Goal: Task Accomplishment & Management: Complete application form

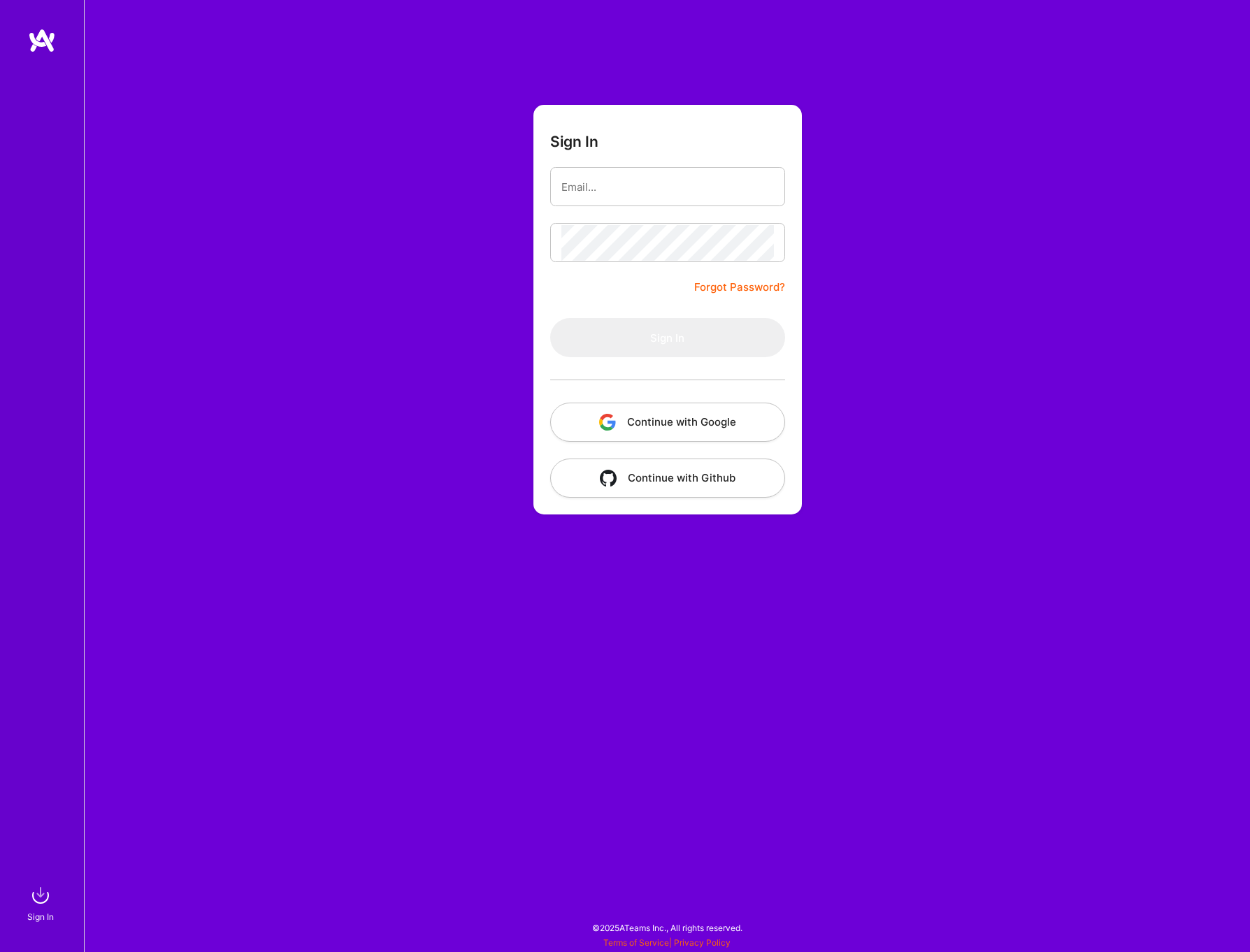
click at [658, 430] on button "Continue with Google" at bounding box center [668, 422] width 235 height 39
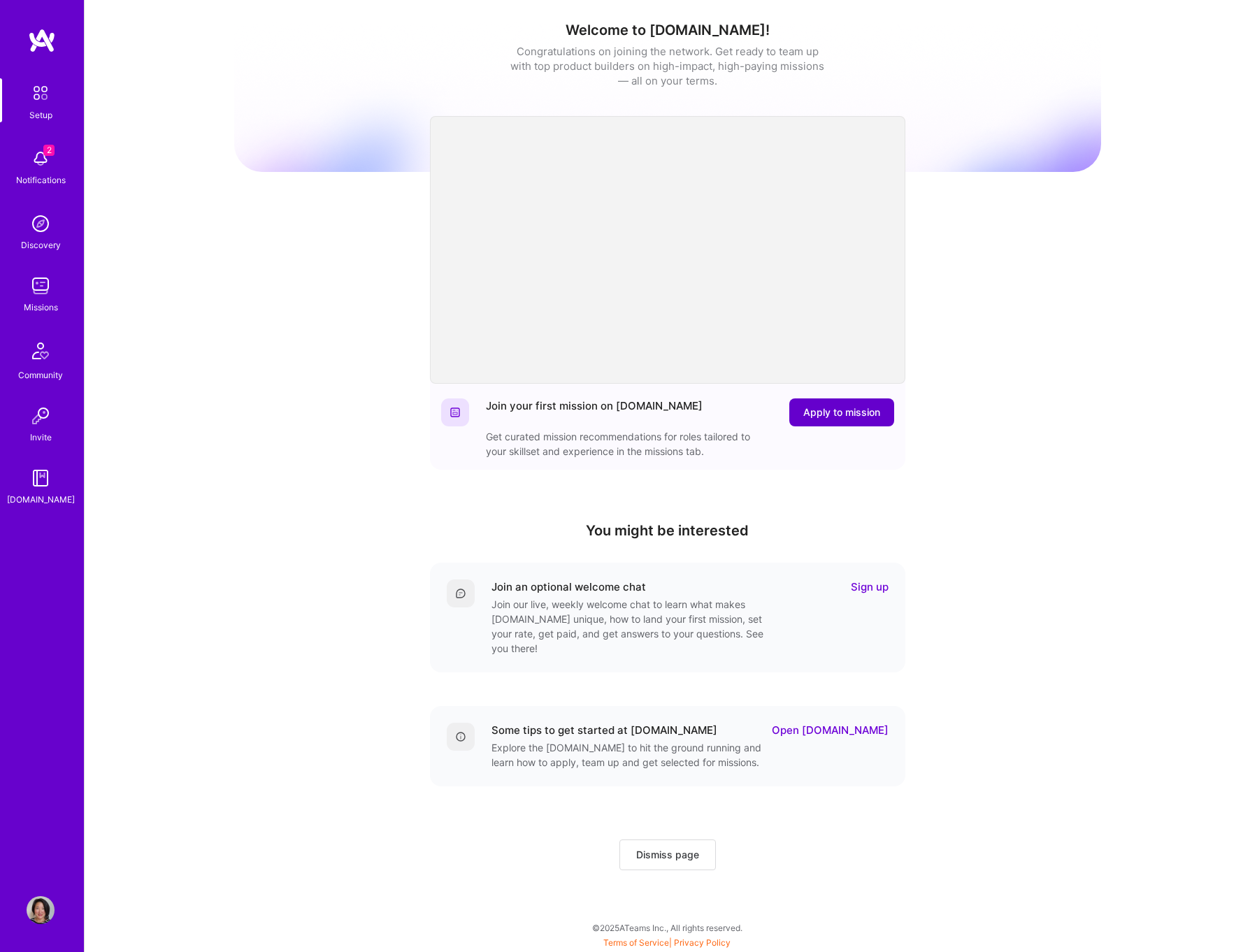
click at [817, 419] on button "Apply to mission" at bounding box center [842, 412] width 105 height 28
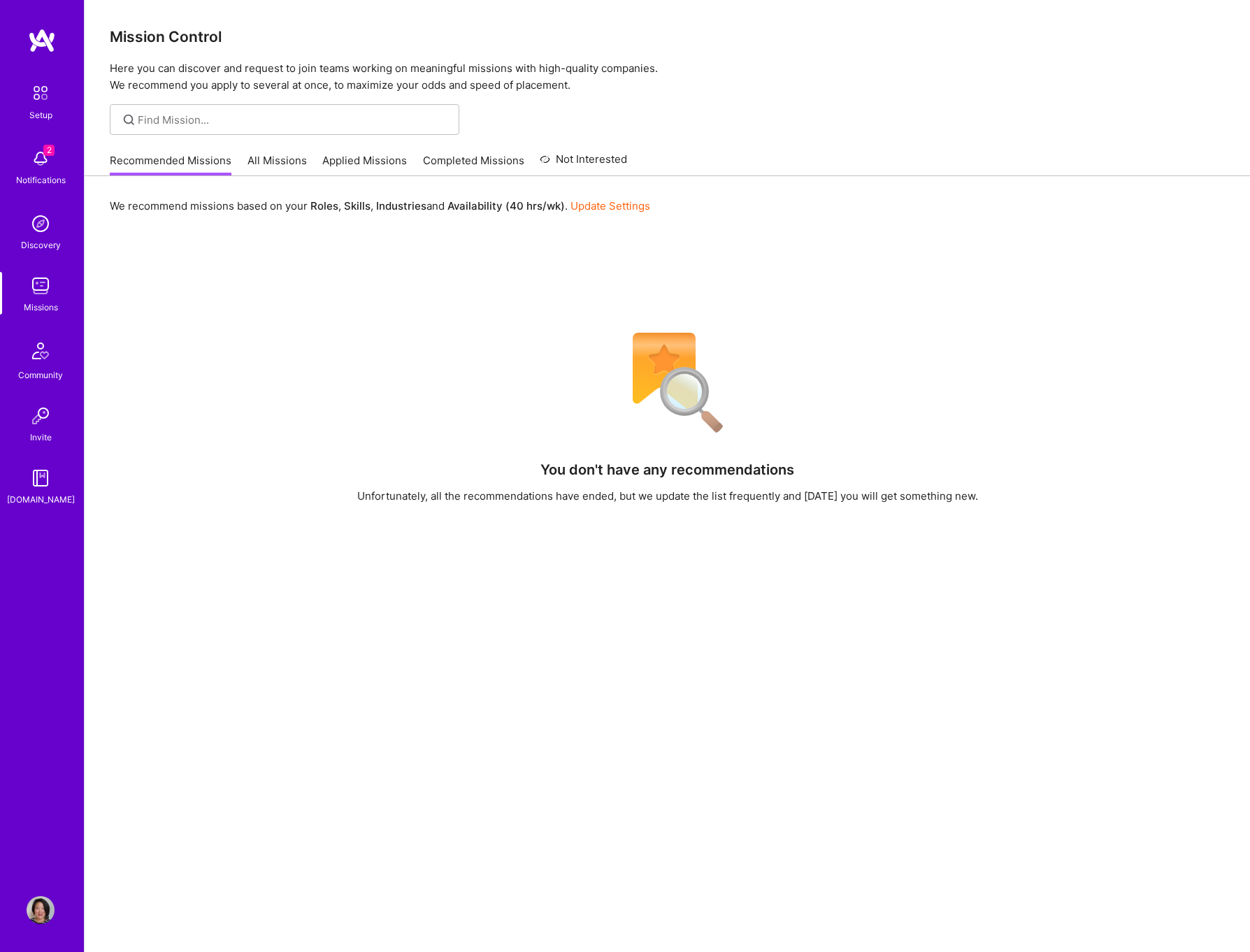
click at [42, 157] on img at bounding box center [41, 159] width 28 height 28
click at [529, 208] on div "2 Setup 2 Notifications Discovery Missions Community Invite [DOMAIN_NAME] Profi…" at bounding box center [625, 547] width 1250 height 1095
click at [285, 160] on link "All Missions" at bounding box center [277, 165] width 59 height 23
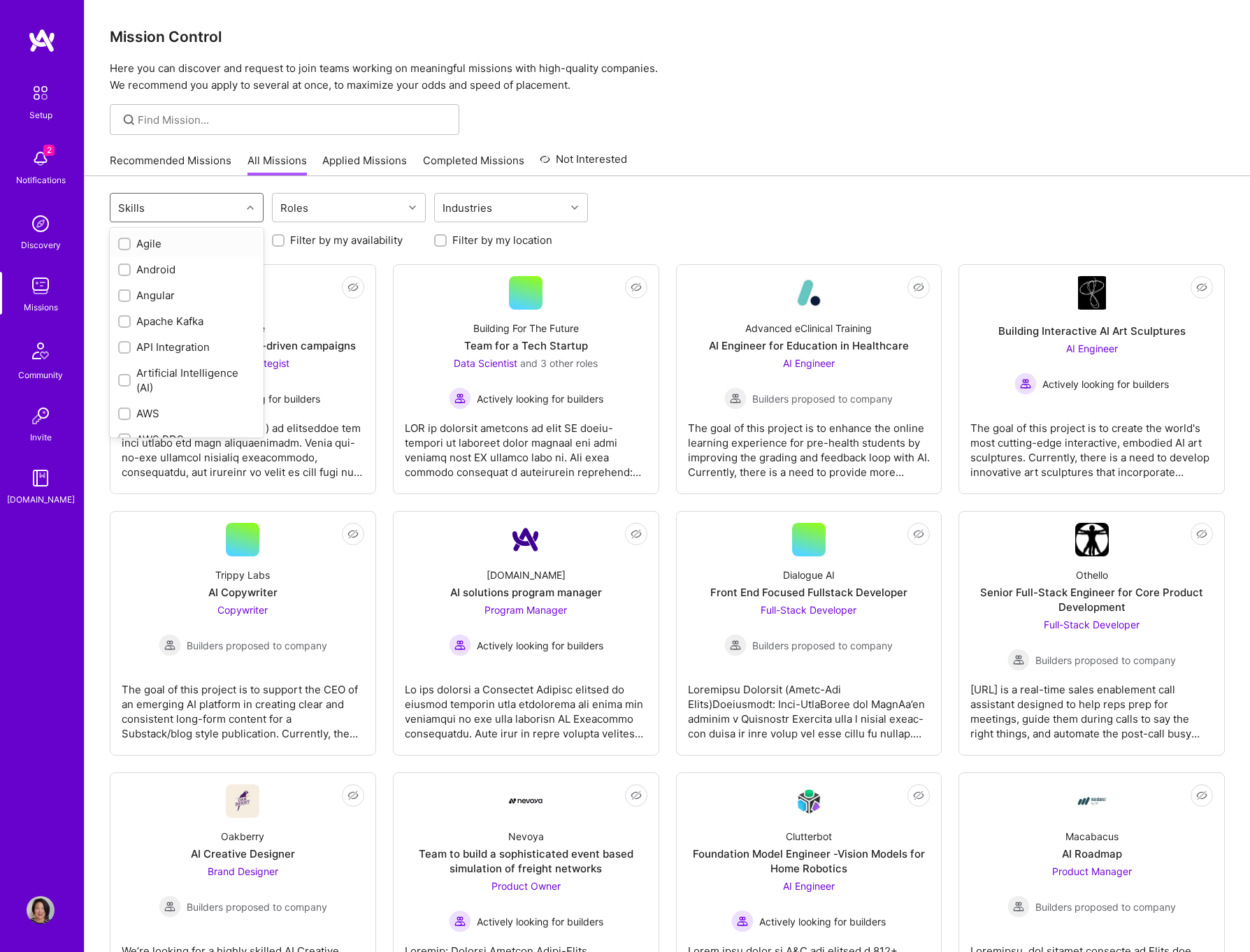
click at [180, 215] on div "Skills" at bounding box center [175, 208] width 131 height 28
click at [755, 150] on div "Recommended Missions All Missions Applied Missions Completed Missions Not Inter…" at bounding box center [667, 160] width 1115 height 30
click at [136, 209] on div "Skills" at bounding box center [131, 208] width 33 height 20
type input "ux"
click at [126, 295] on input "checkbox" at bounding box center [126, 297] width 10 height 10
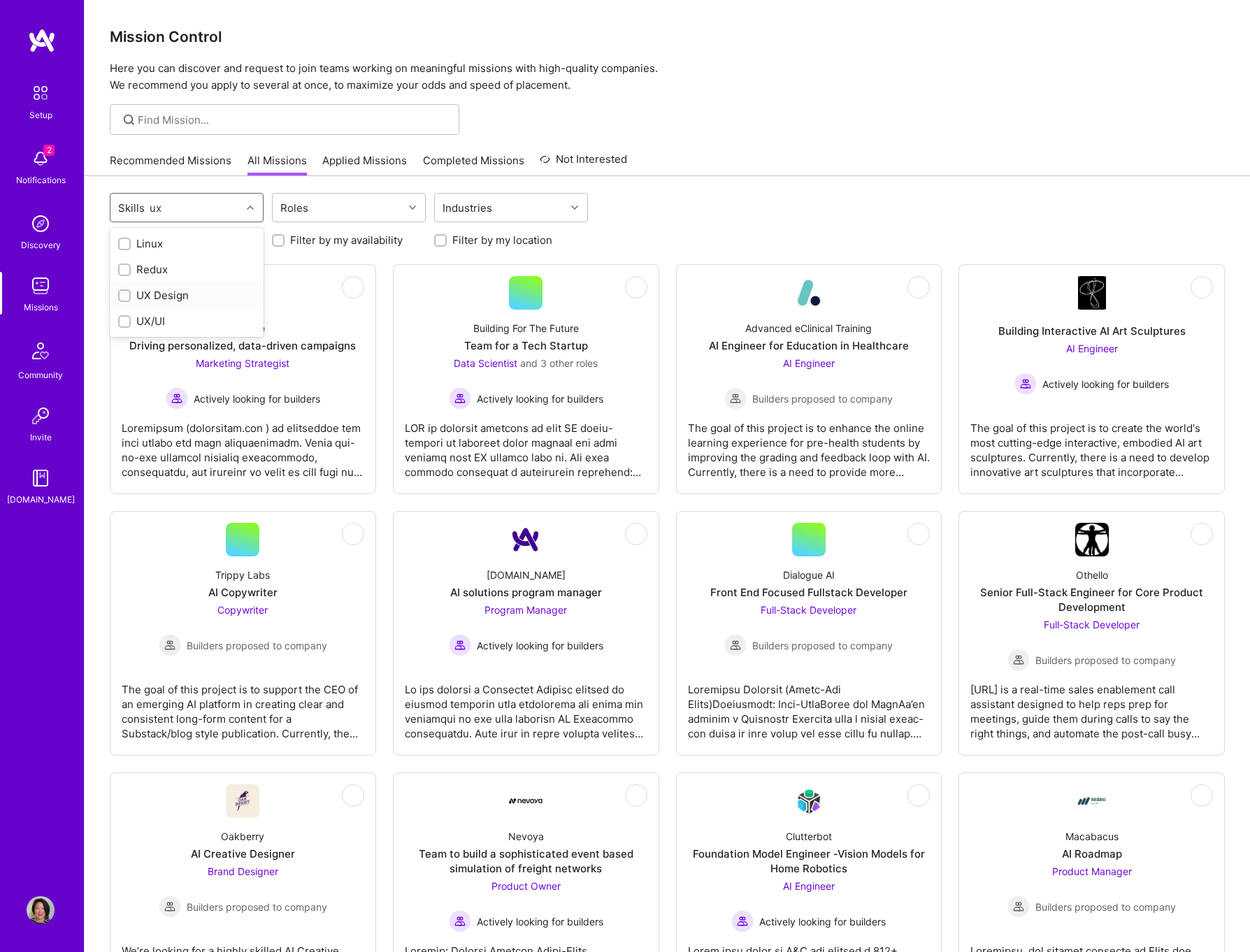
checkbox input "true"
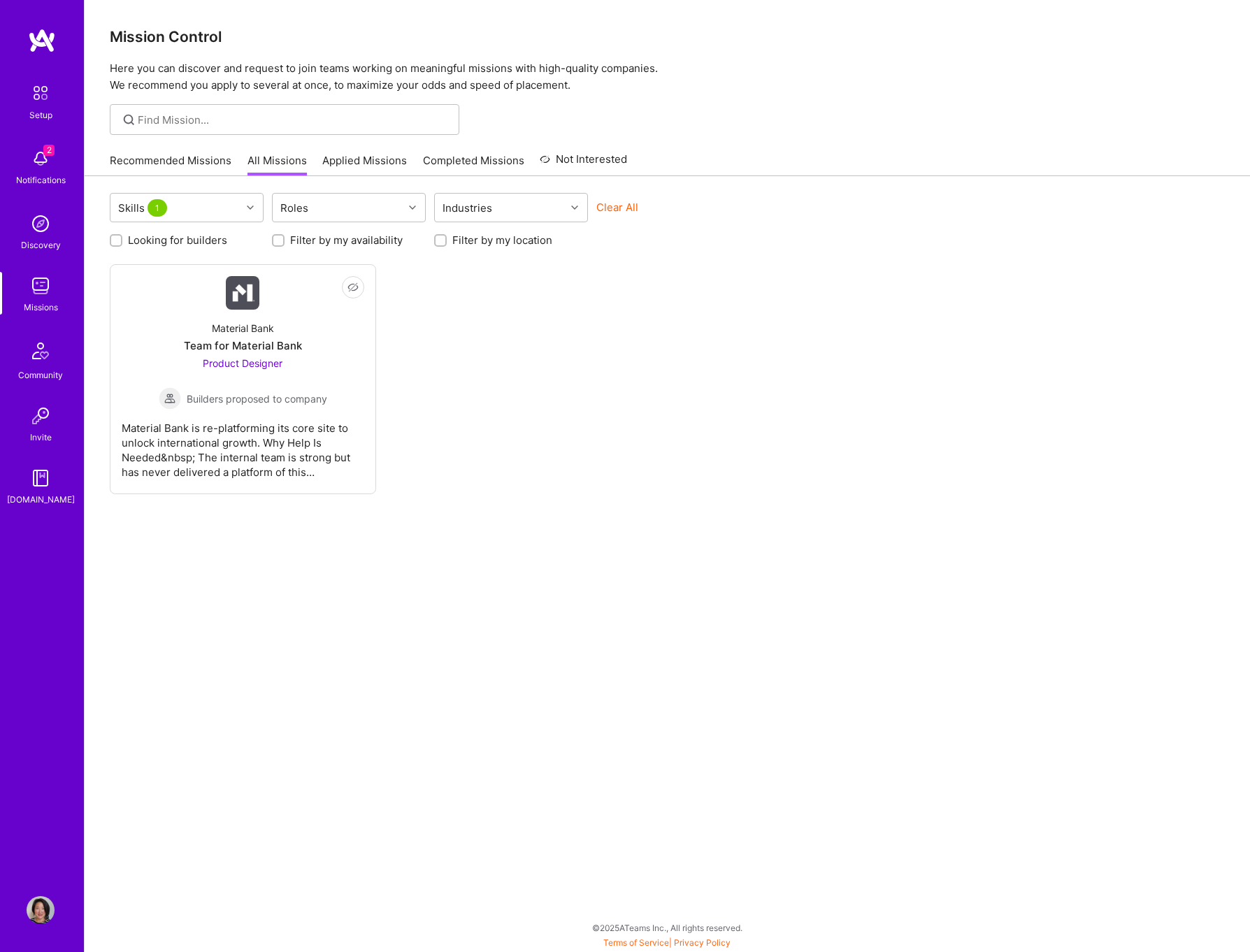
click at [695, 437] on div "Not Interested Material Bank Team for Material Bank Product Designer Builders p…" at bounding box center [667, 379] width 1115 height 230
click at [261, 372] on div "Product Designer Builders proposed to company" at bounding box center [243, 382] width 169 height 54
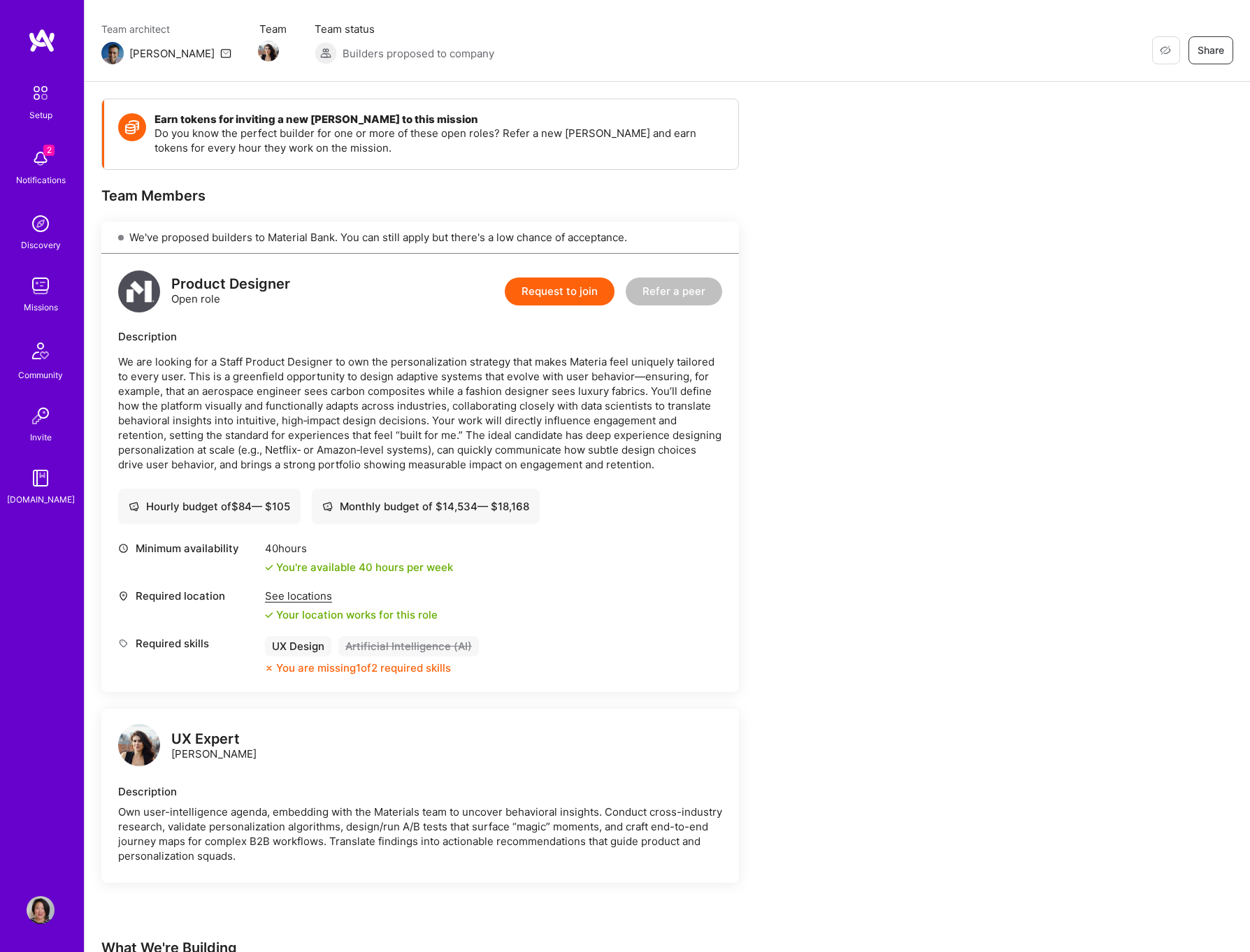
scroll to position [34, 0]
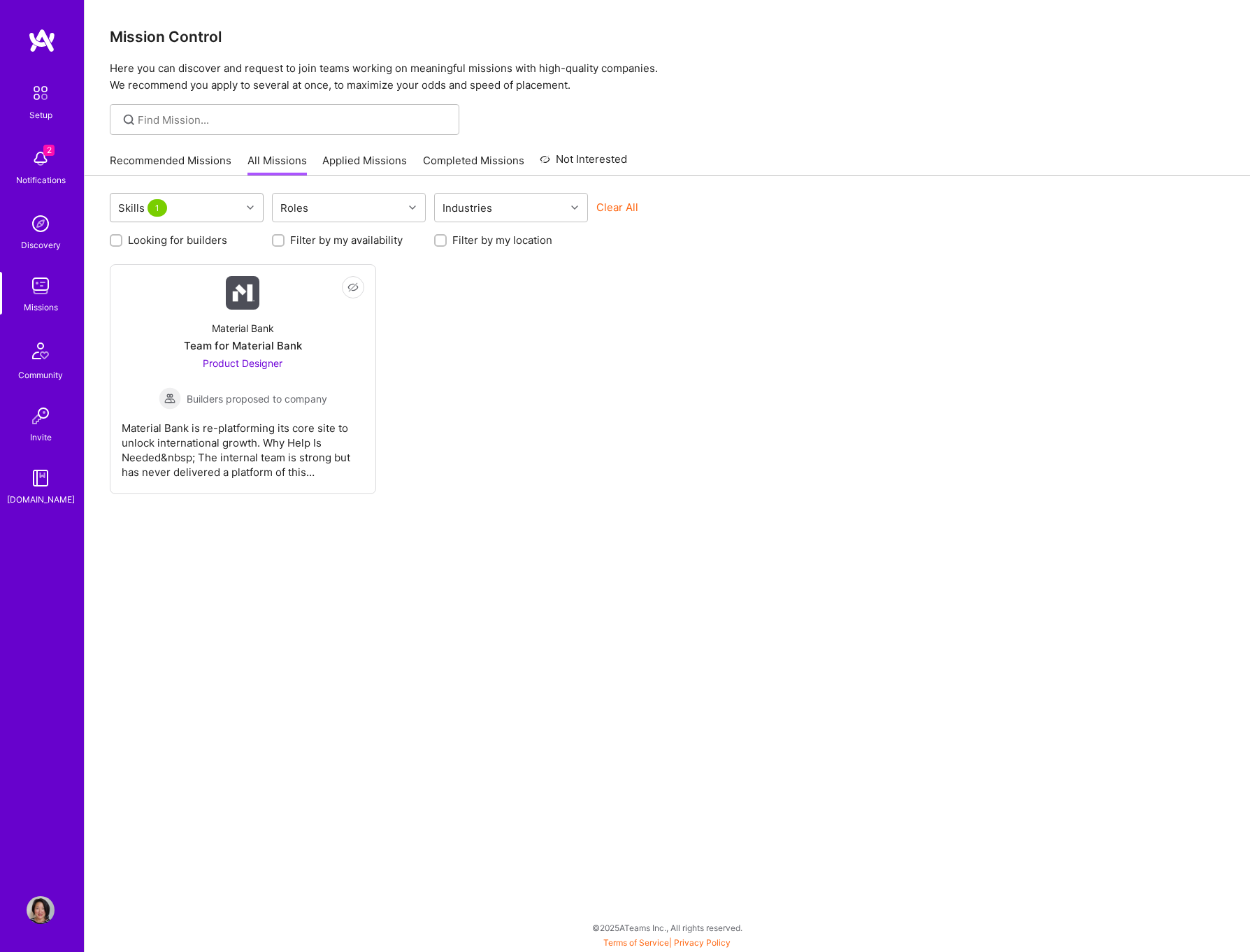
click at [195, 213] on div "Skills 1" at bounding box center [175, 208] width 131 height 28
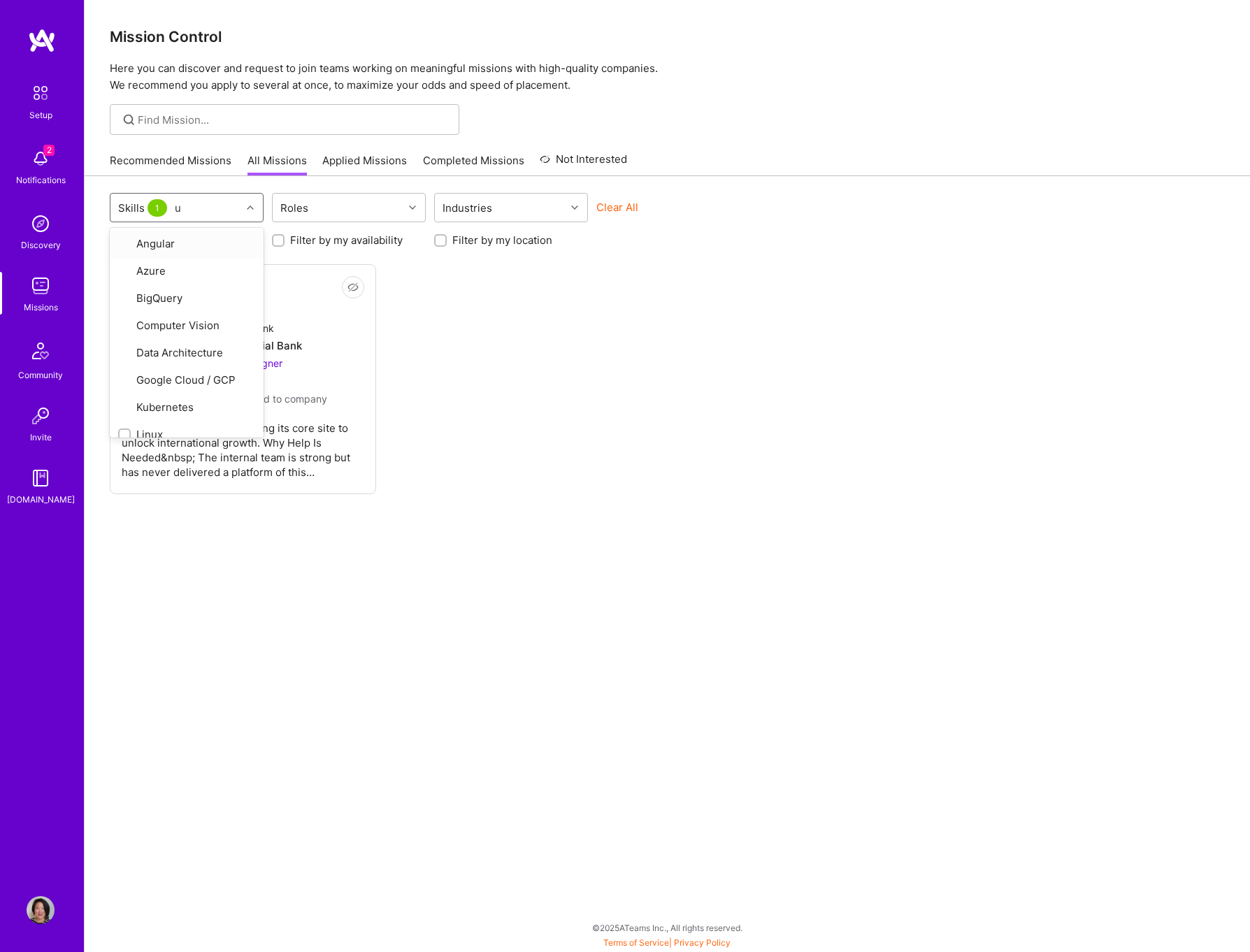
type input "ux"
click at [125, 323] on input "checkbox" at bounding box center [126, 323] width 10 height 10
checkbox input "true"
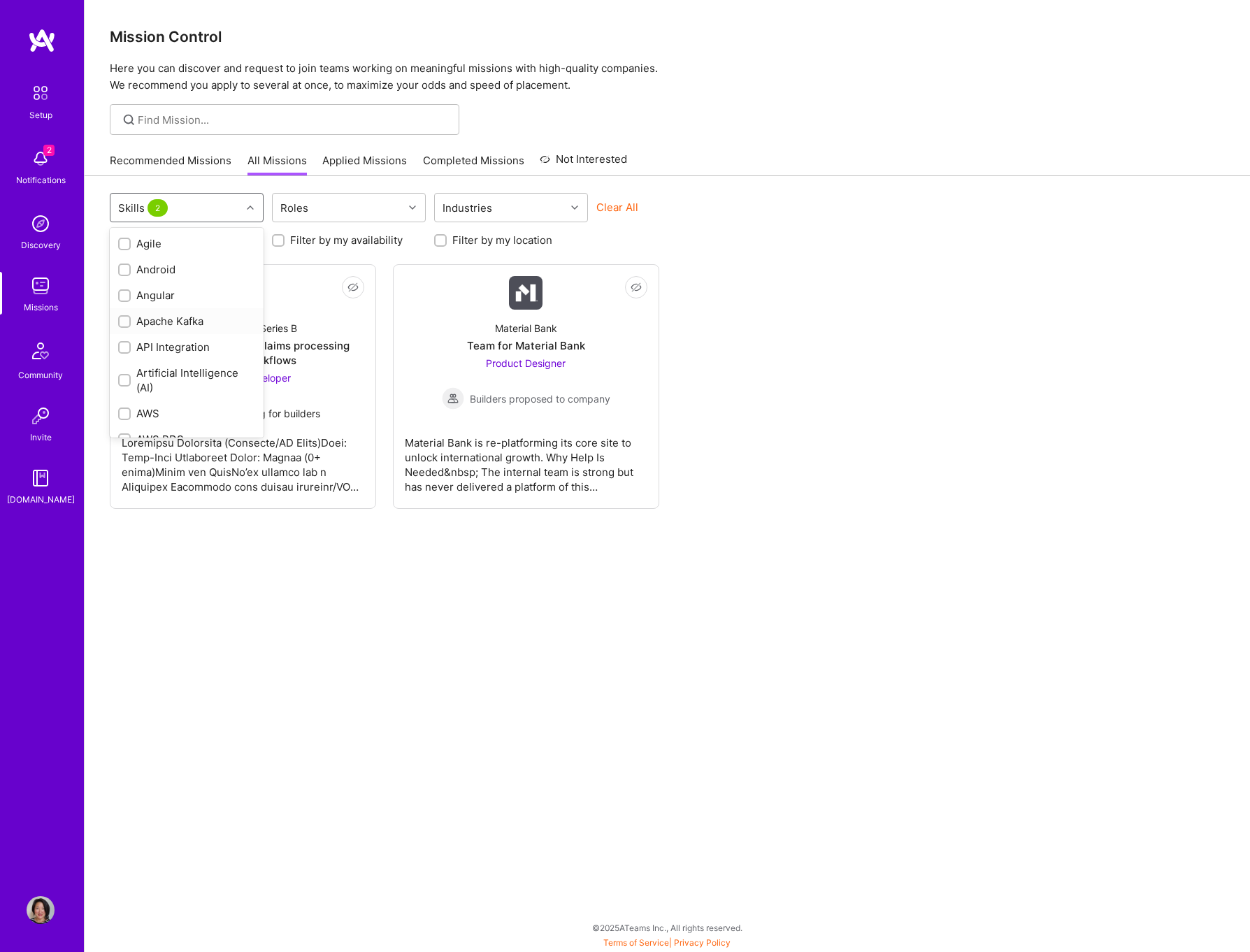
scroll to position [2, 0]
click at [751, 383] on div "Not Interested Stealth Startup Series B Streamlining billing and claims process…" at bounding box center [667, 387] width 1115 height 244
click at [191, 205] on div "Skills 2" at bounding box center [175, 208] width 131 height 28
click at [403, 141] on div "Mission Control Here you can discover and request to join teams working on mean…" at bounding box center [667, 476] width 1165 height 952
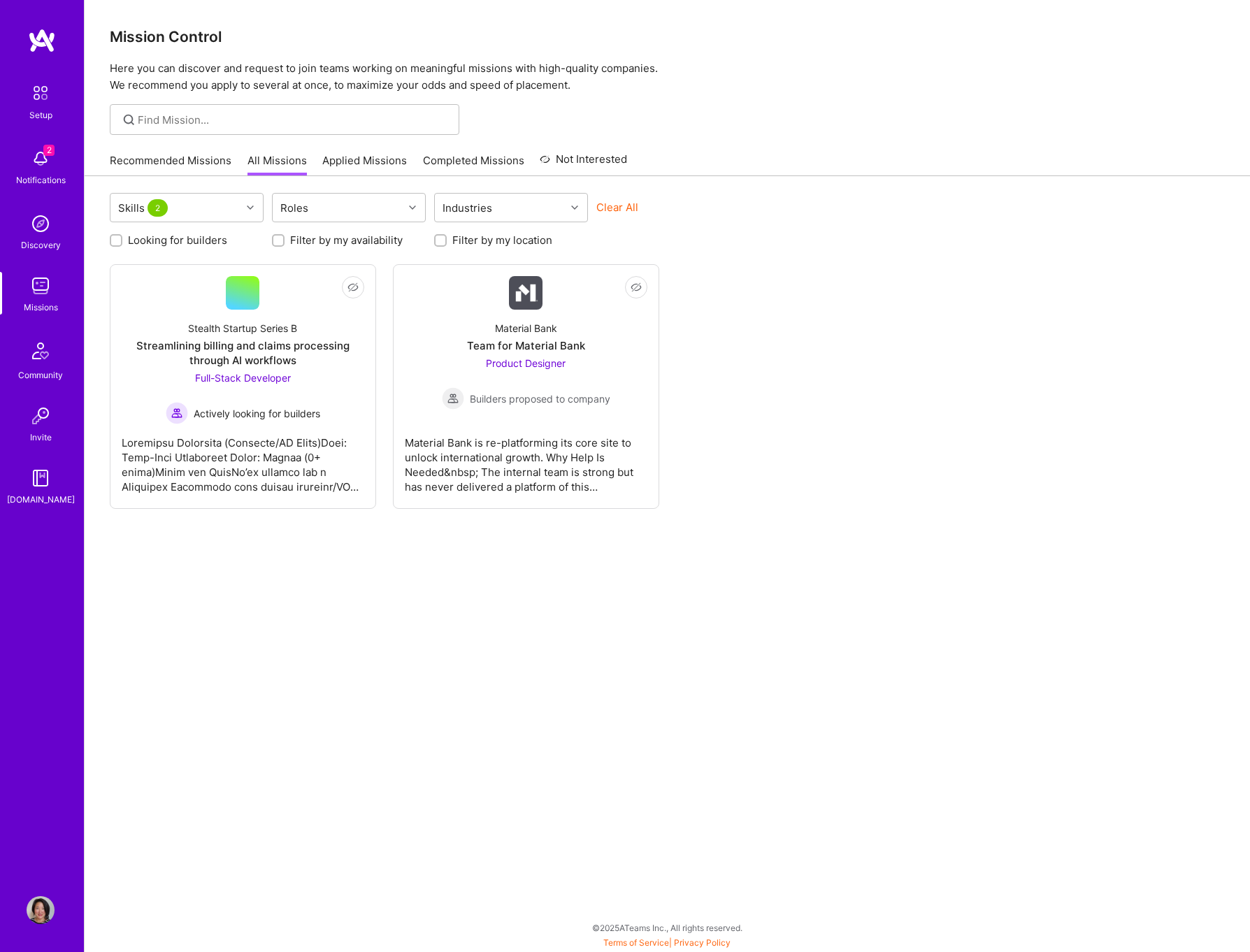
click at [637, 203] on div "Clear All" at bounding box center [673, 212] width 154 height 26
click at [628, 205] on button "Clear All" at bounding box center [617, 207] width 42 height 15
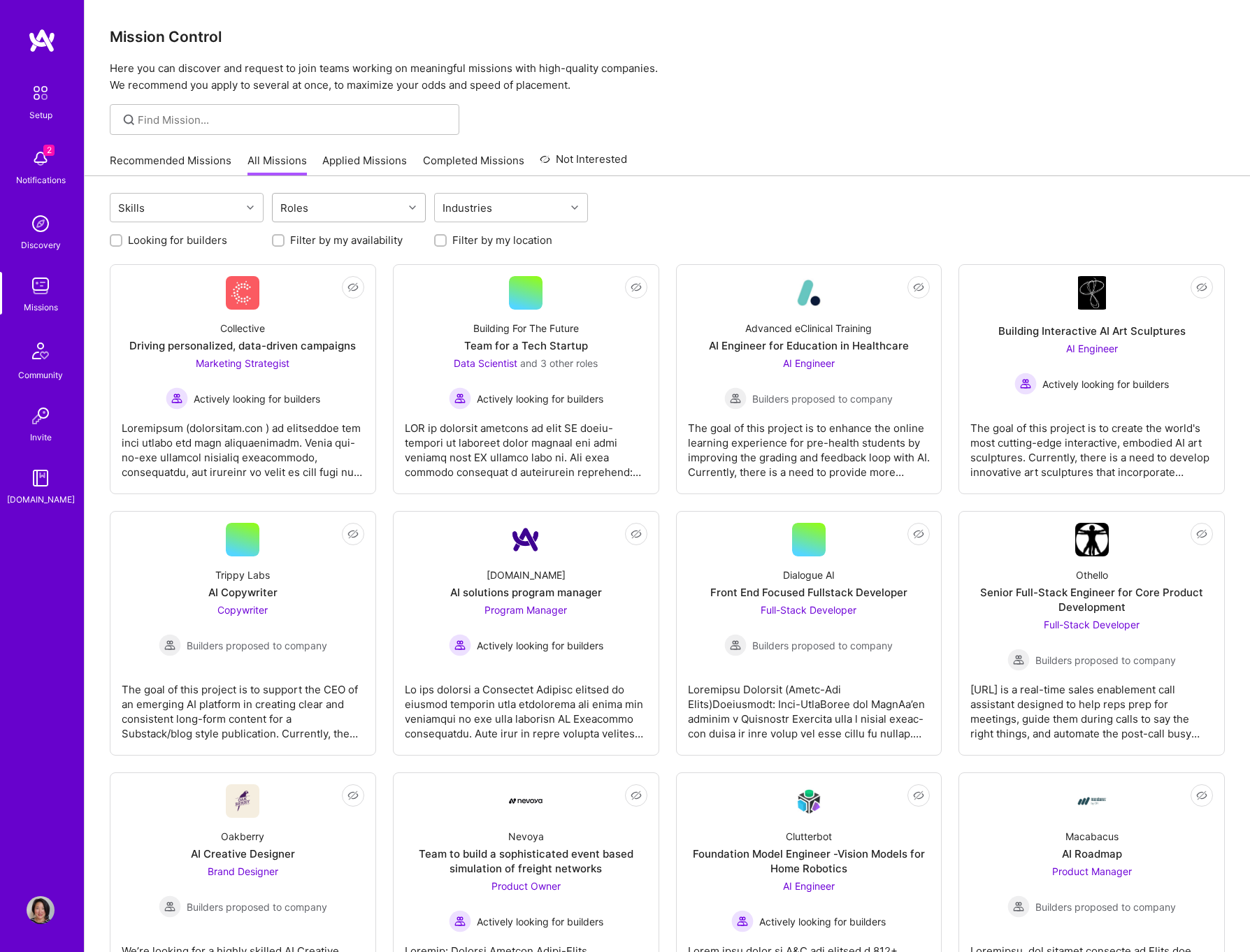
click at [376, 209] on div "Roles" at bounding box center [338, 208] width 131 height 28
type input "ux"
click at [378, 239] on div "UX Expert" at bounding box center [348, 244] width 137 height 15
checkbox input "true"
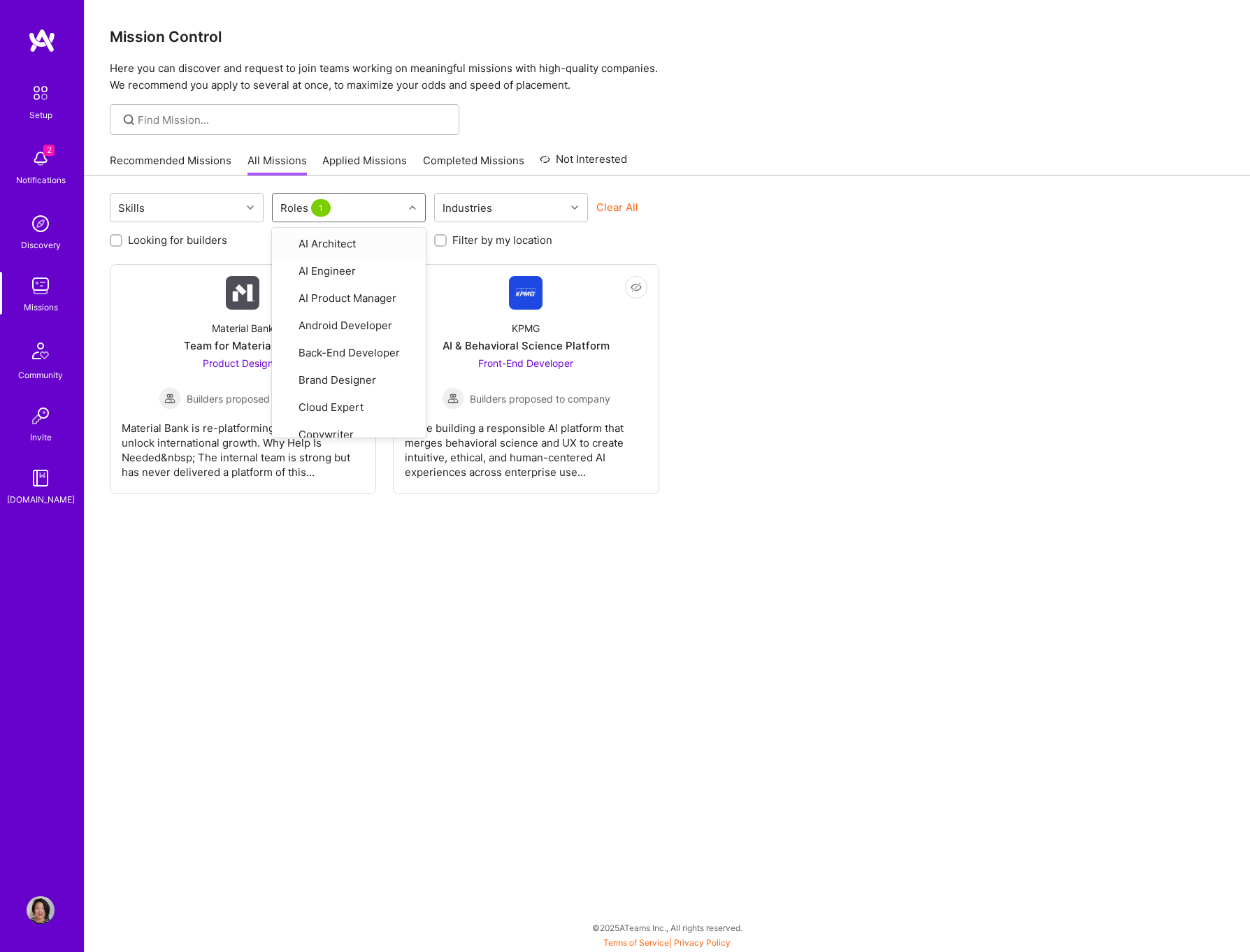
click at [792, 309] on div "Not Interested Material Bank Team for Material Bank Product Designer Builders p…" at bounding box center [667, 379] width 1115 height 230
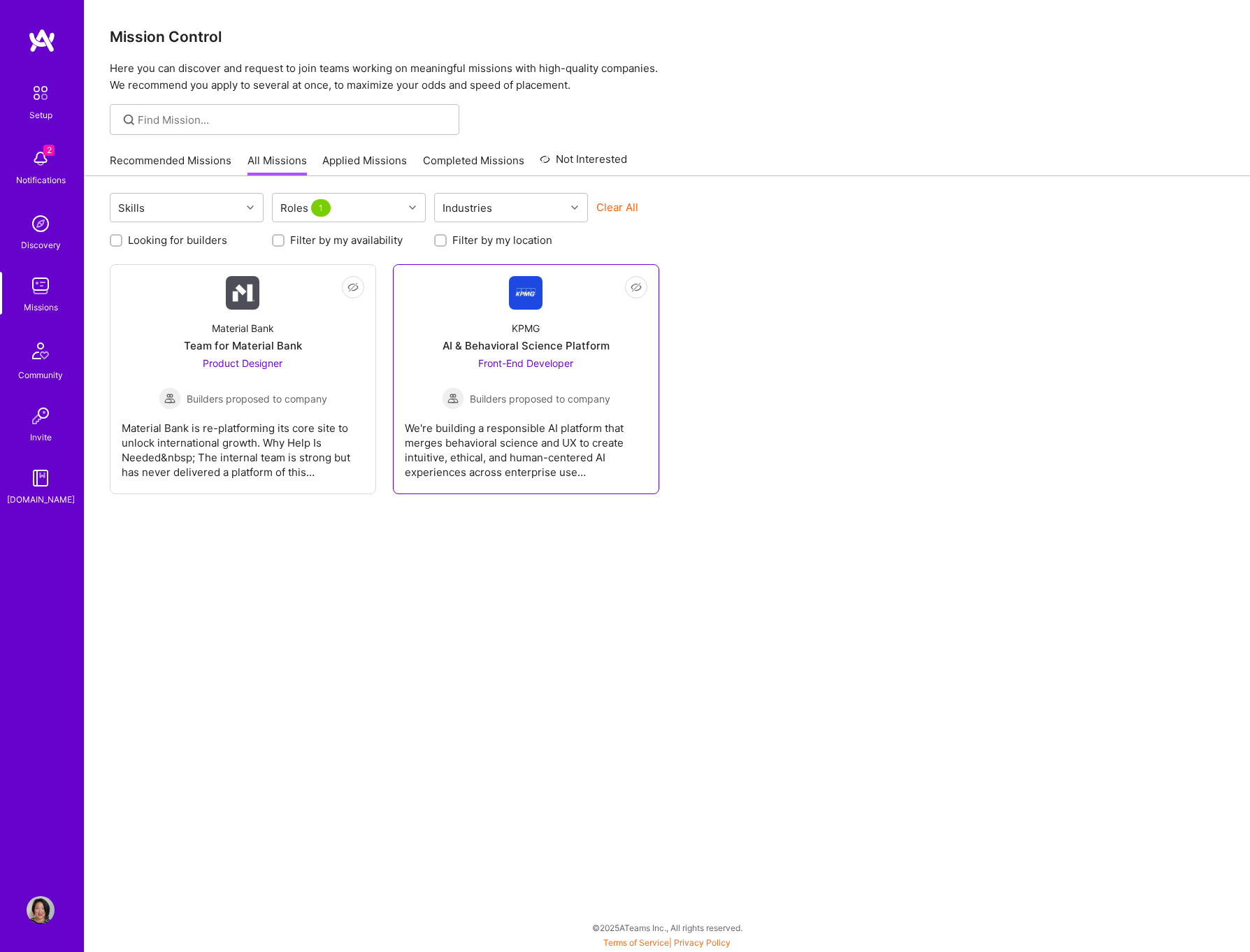
click at [532, 377] on div "Front-End Developer Builders proposed to company" at bounding box center [526, 382] width 169 height 54
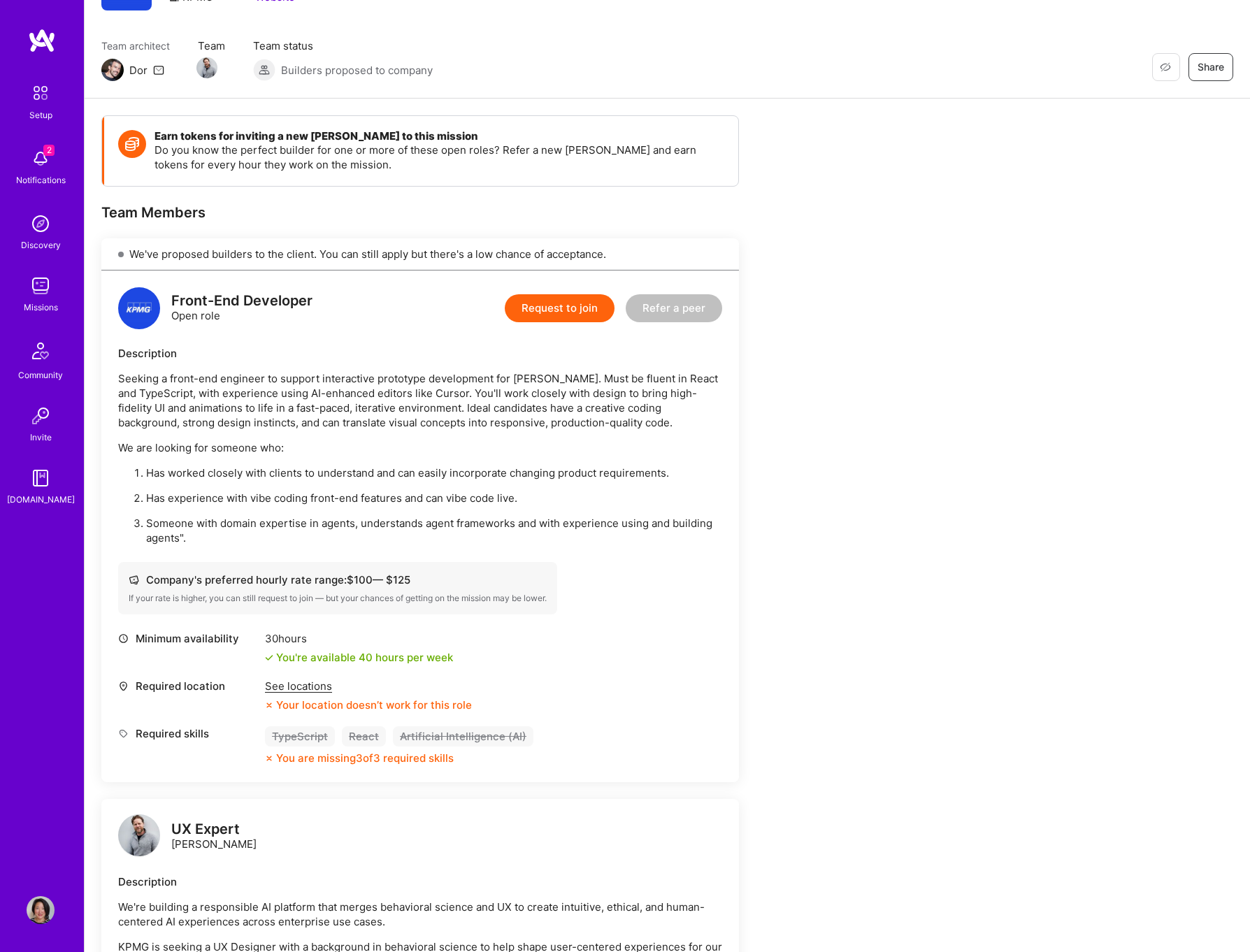
scroll to position [86, 0]
click at [52, 37] on img at bounding box center [42, 41] width 28 height 25
